Goal: Find specific page/section: Find specific page/section

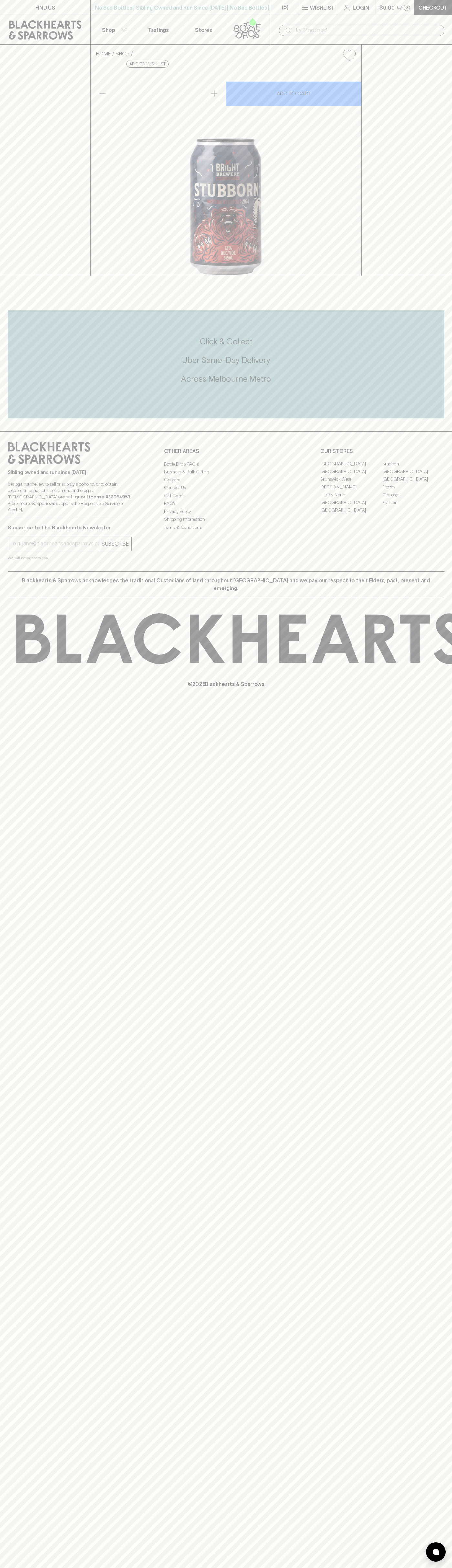
click at [122, 21] on button "Shop" at bounding box center [113, 29] width 45 height 29
click at [451, 1529] on html "FIND US | No Bad Bottles | Sibling Owned and Run Since [DATE] | No Bad Bottles …" at bounding box center [226, 784] width 452 height 1568
click at [51, 1567] on html "FIND US | No Bad Bottles | Sibling Owned and Run Since [DATE] | No Bad Bottles …" at bounding box center [226, 784] width 452 height 1568
click at [5, 110] on div at bounding box center [226, 784] width 452 height 1568
click at [413, 475] on link "[GEOGRAPHIC_DATA]" at bounding box center [413, 472] width 62 height 8
